Goal: Navigation & Orientation: Find specific page/section

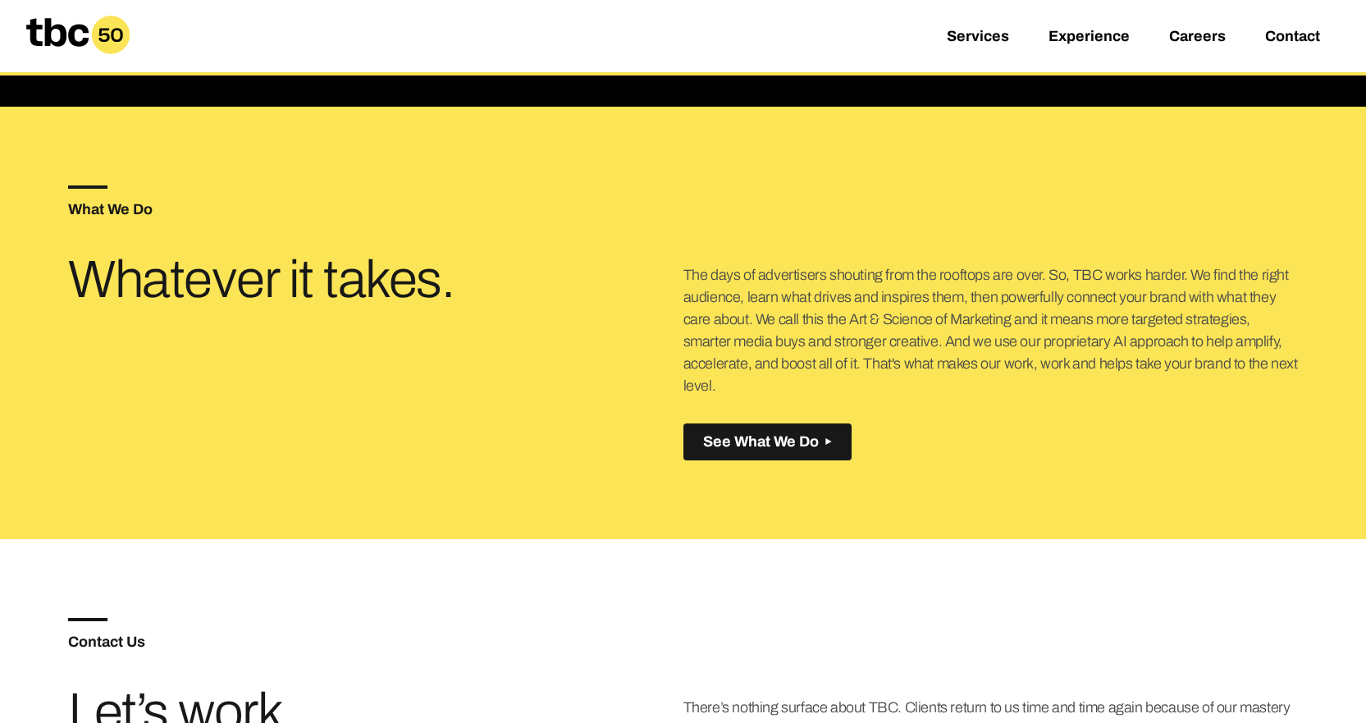
scroll to position [1155, 0]
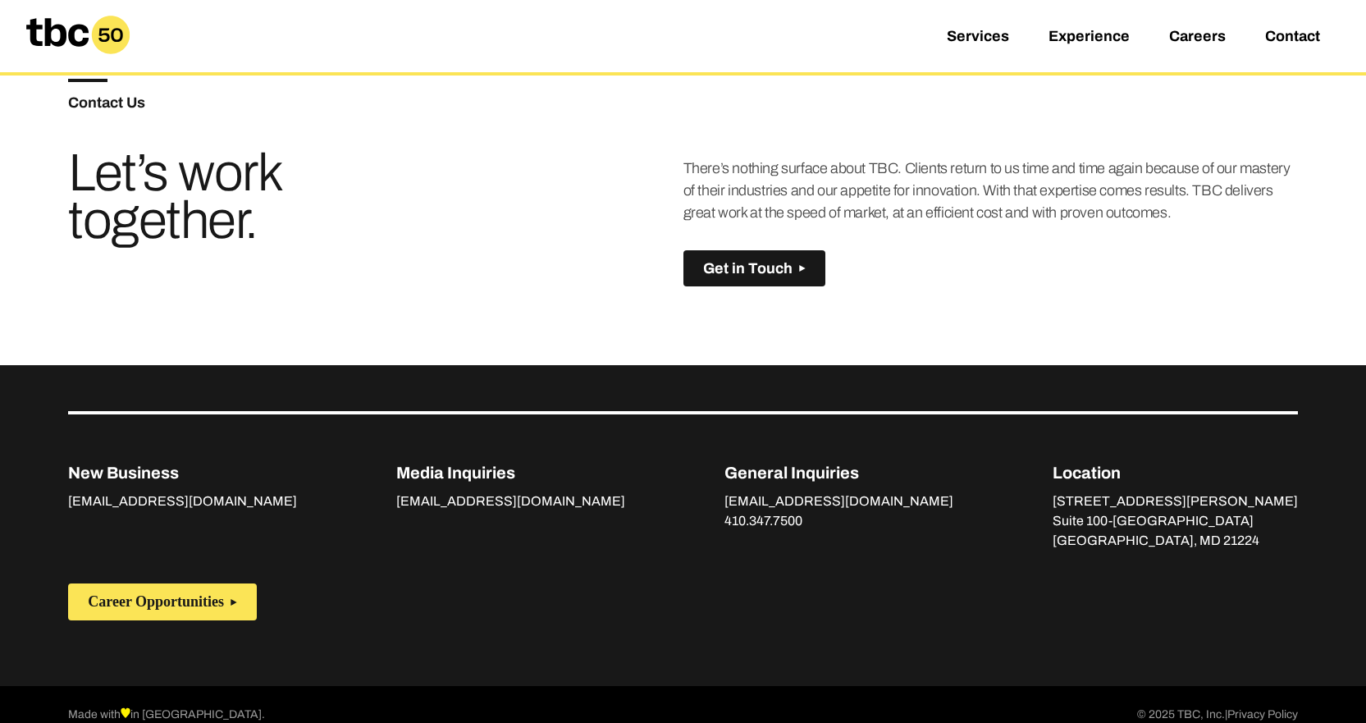
drag, startPoint x: 185, startPoint y: 253, endPoint x: 105, endPoint y: 617, distance: 373.0
click at [431, 693] on div "Made with in Baltimore. © 2025 TBC, Inc. | Privacy Policy" at bounding box center [683, 715] width 1230 height 59
click at [1183, 706] on p "© 2025 TBC, Inc. | Privacy Policy" at bounding box center [1217, 716] width 161 height 20
copy p "TBC"
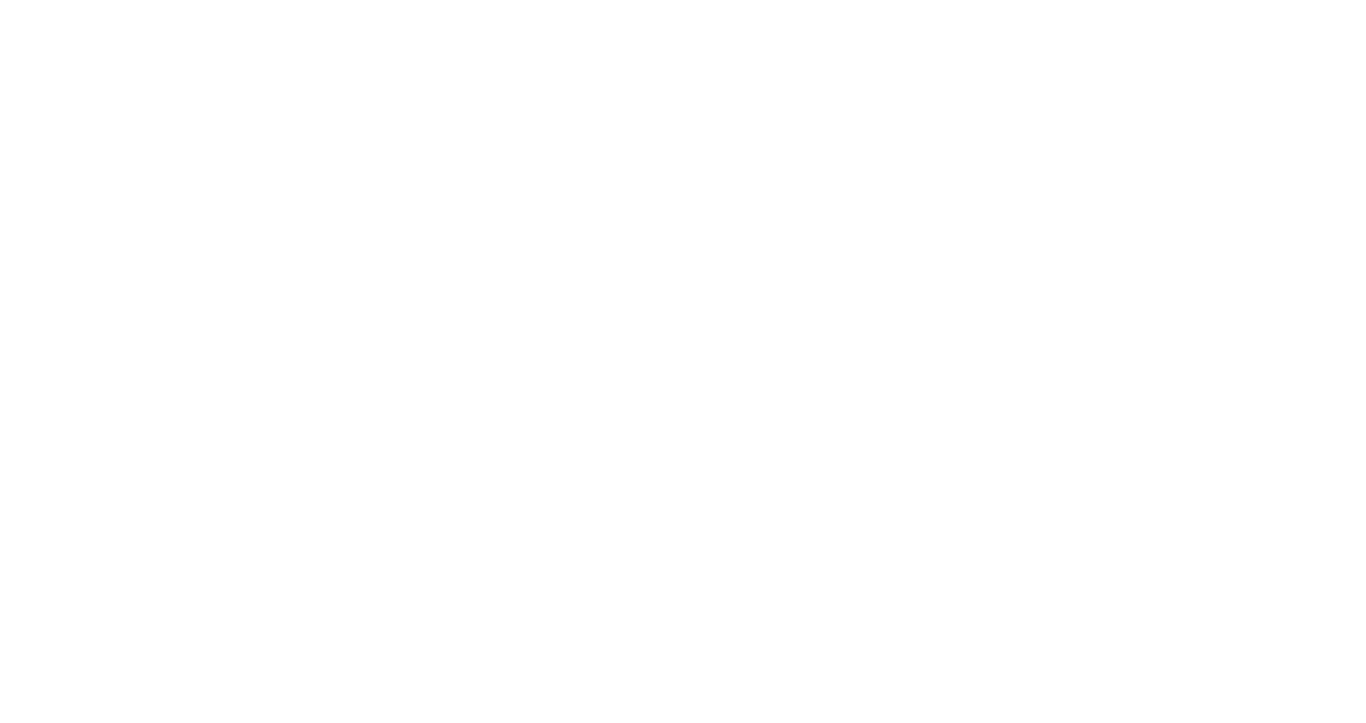
scroll to position [26, 0]
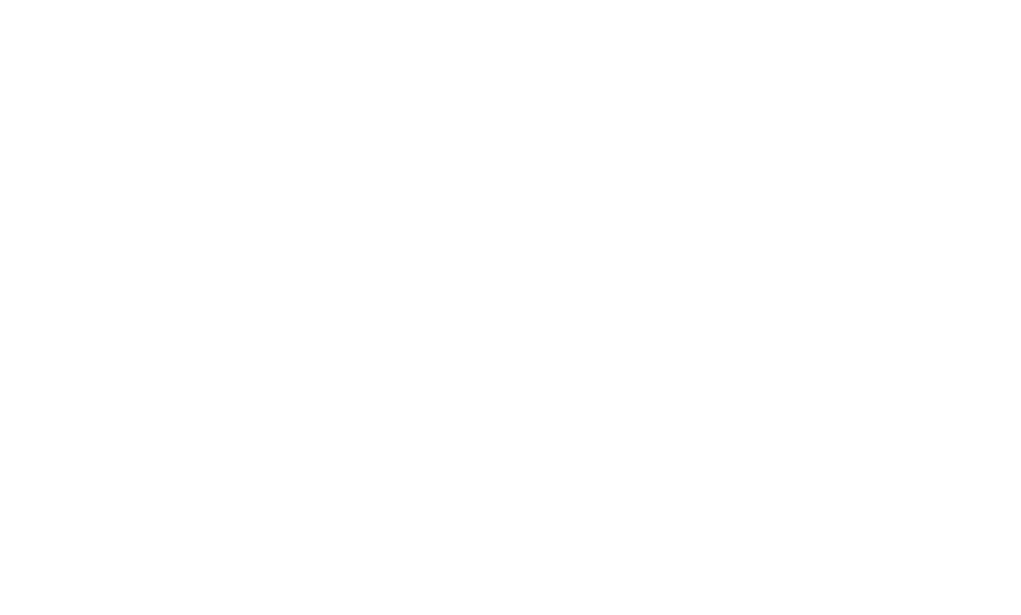
scroll to position [0, 30]
